Goal: Transaction & Acquisition: Book appointment/travel/reservation

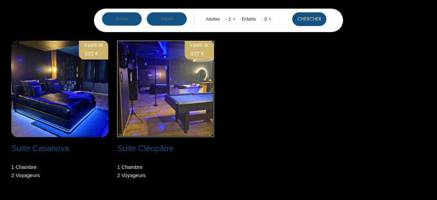
click at [199, 107] on img at bounding box center [165, 89] width 97 height 96
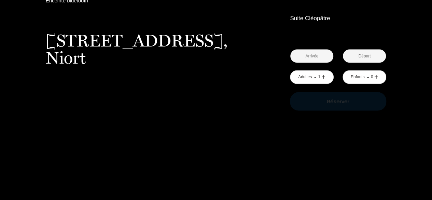
scroll to position [683, 0]
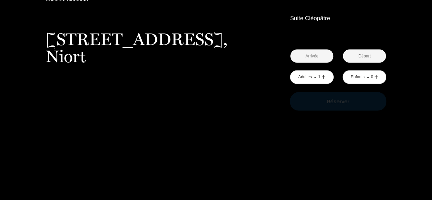
drag, startPoint x: 48, startPoint y: 41, endPoint x: 184, endPoint y: 62, distance: 138.1
click at [184, 62] on p "[STREET_ADDRESS]" at bounding box center [158, 48] width 224 height 34
click at [333, 165] on div "à partir de 257 € Suite Cléopâtre [STREET_ADDRESS] < [DATE] > Dim Lun Mar Mer J…" at bounding box center [332, 42] width 116 height 1183
click at [324, 76] on link "+" at bounding box center [323, 77] width 4 height 11
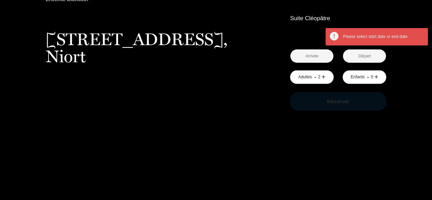
click at [319, 60] on input "text" at bounding box center [311, 55] width 43 height 13
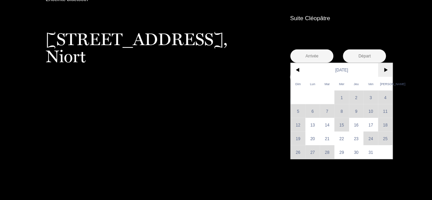
click at [385, 69] on span ">" at bounding box center [385, 70] width 15 height 14
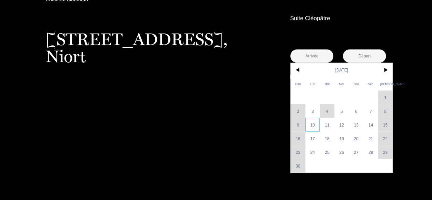
click at [317, 127] on span "10" at bounding box center [312, 125] width 15 height 14
type input "[DATE]"
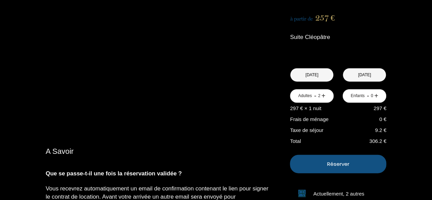
scroll to position [775, 0]
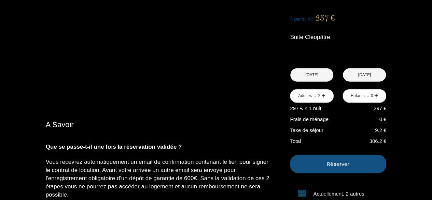
click at [327, 164] on p "Réserver" at bounding box center [337, 164] width 91 height 8
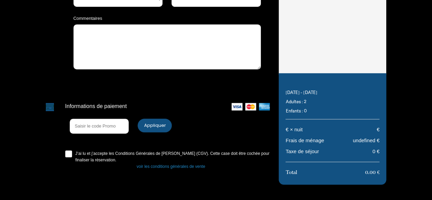
scroll to position [213, 0]
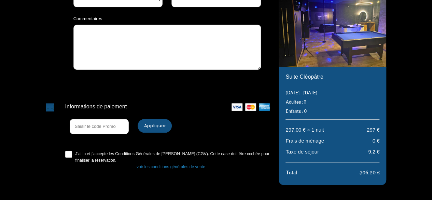
select select "Default select example"
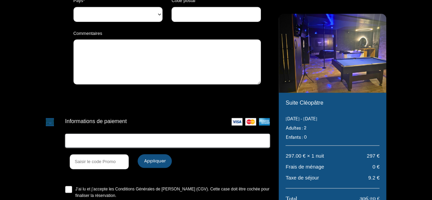
scroll to position [234, 0]
